Goal: Task Accomplishment & Management: Complete application form

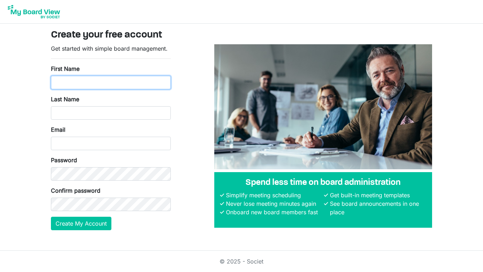
click at [88, 80] on input "First Name" at bounding box center [111, 82] width 120 height 13
type input "[PERSON_NAME]"
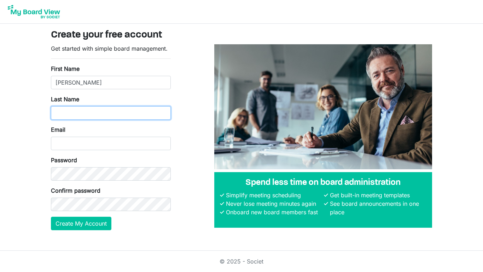
type input "[PERSON_NAME]"
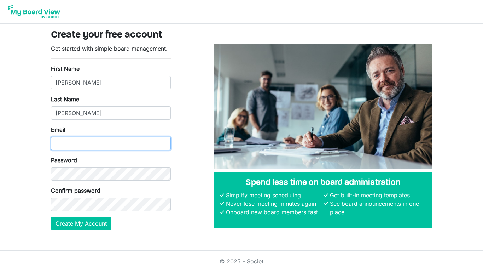
type input "[EMAIL_ADDRESS][DOMAIN_NAME]"
click at [105, 212] on form "Get started with simple board management. First Name Abdikadir Last Name Mohame…" at bounding box center [111, 137] width 120 height 186
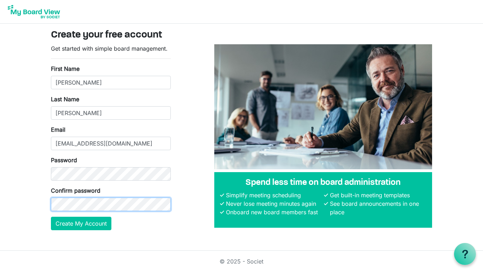
click at [51, 216] on button "Create My Account" at bounding box center [81, 222] width 60 height 13
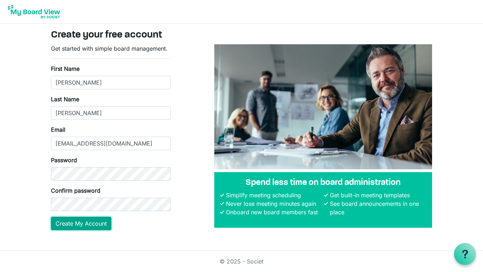
click at [83, 221] on button "Create My Account" at bounding box center [81, 222] width 60 height 13
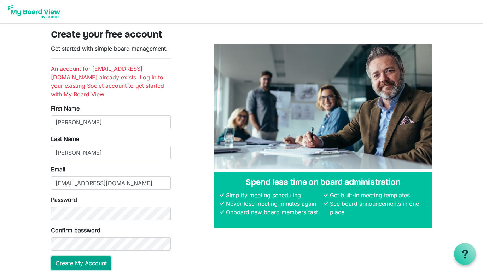
click at [98, 264] on button "Create My Account" at bounding box center [81, 262] width 60 height 13
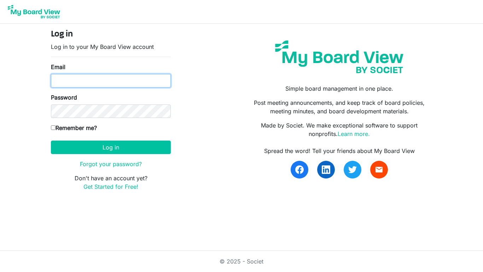
click at [114, 77] on input "Email" at bounding box center [111, 80] width 120 height 13
type input "[EMAIL_ADDRESS][DOMAIN_NAME]"
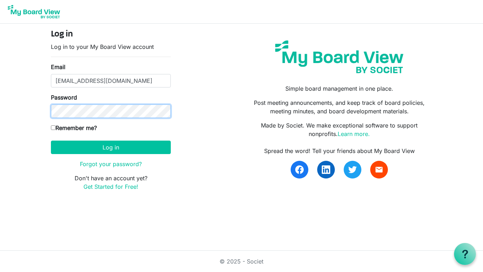
click at [51, 140] on button "Log in" at bounding box center [111, 146] width 120 height 13
